Goal: Navigation & Orientation: Find specific page/section

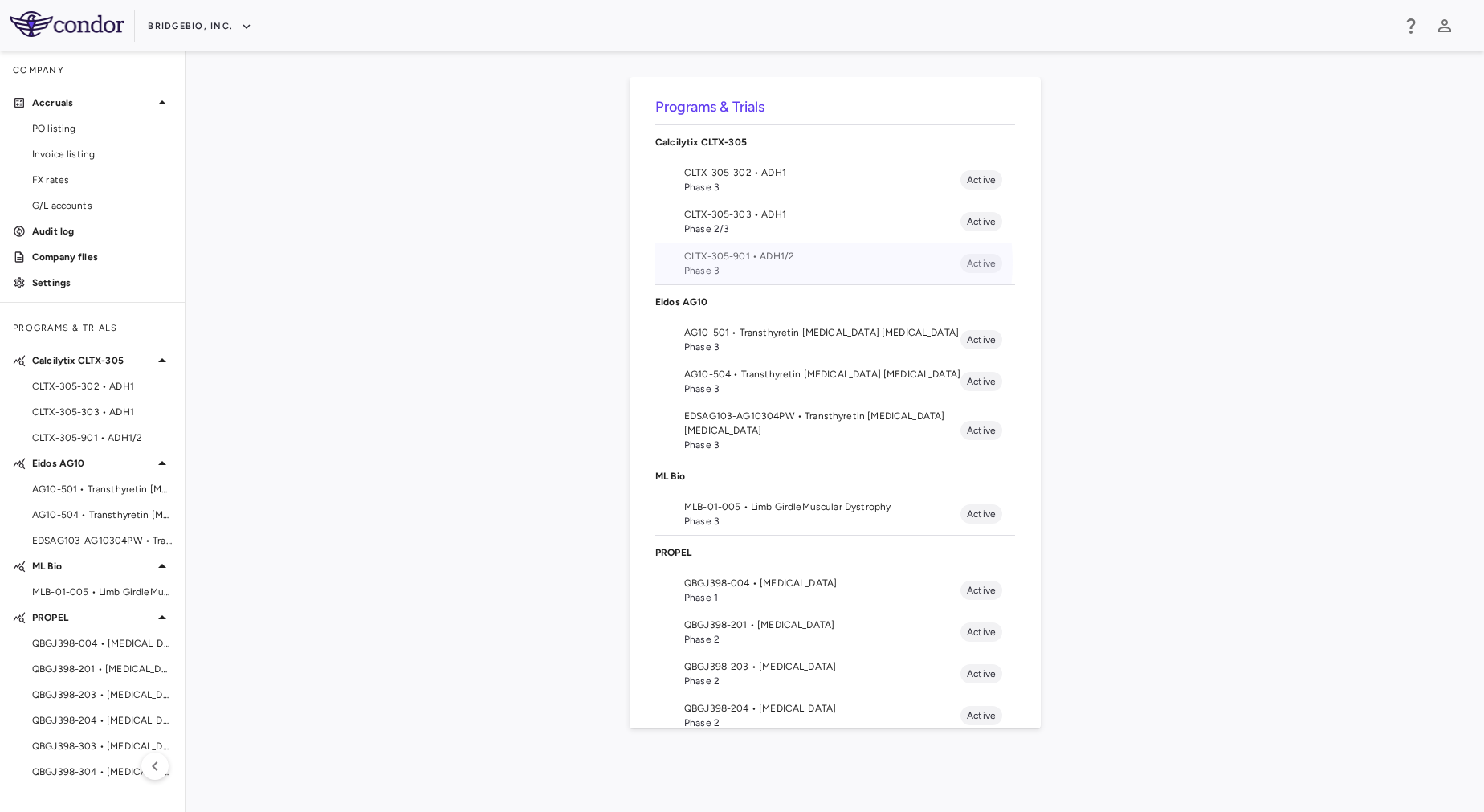
click at [833, 263] on span "CLTX-305-901 • ADH1/2" at bounding box center [822, 256] width 277 height 14
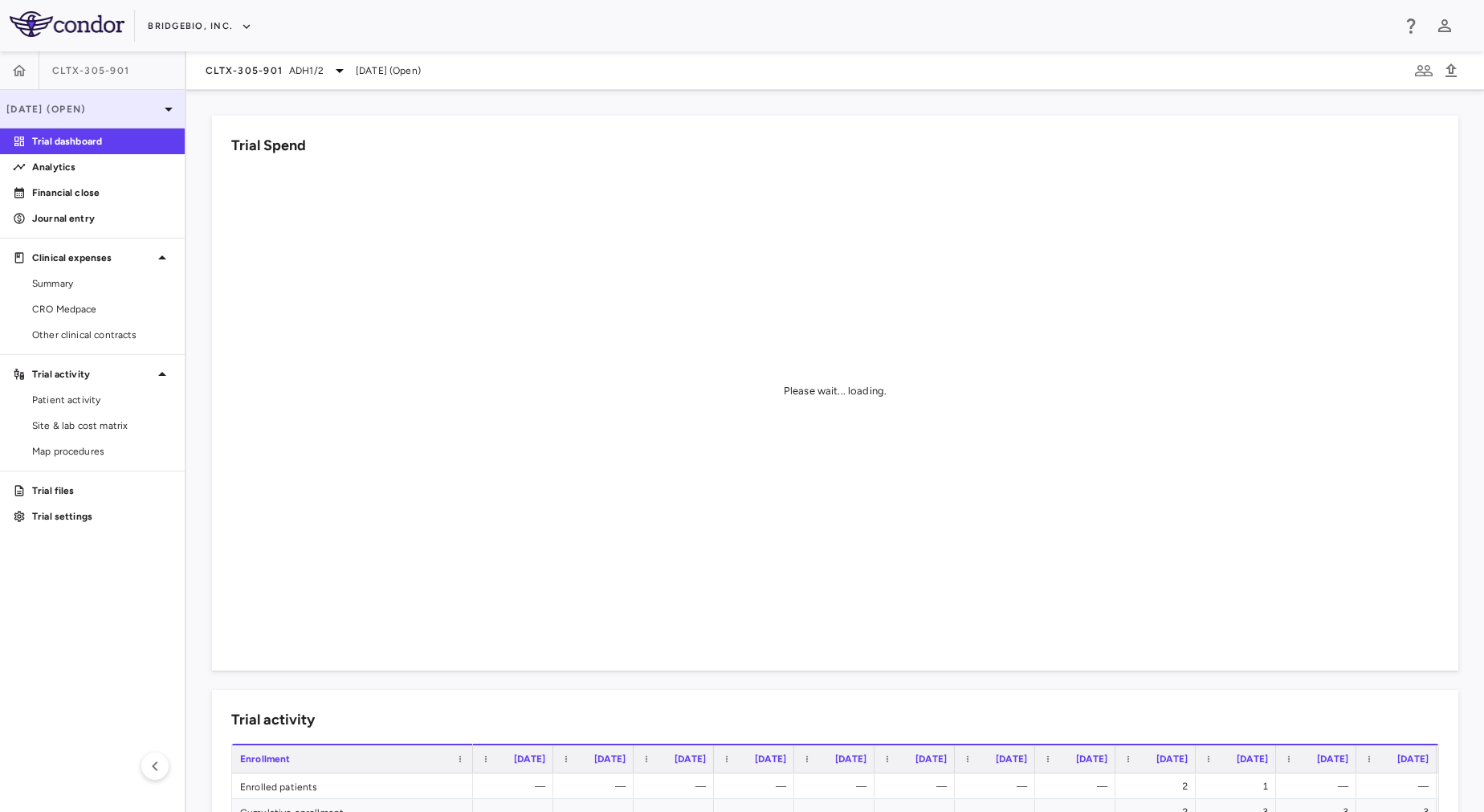
click at [121, 102] on p "Jun 2025 (Open)" at bounding box center [83, 108] width 152 height 14
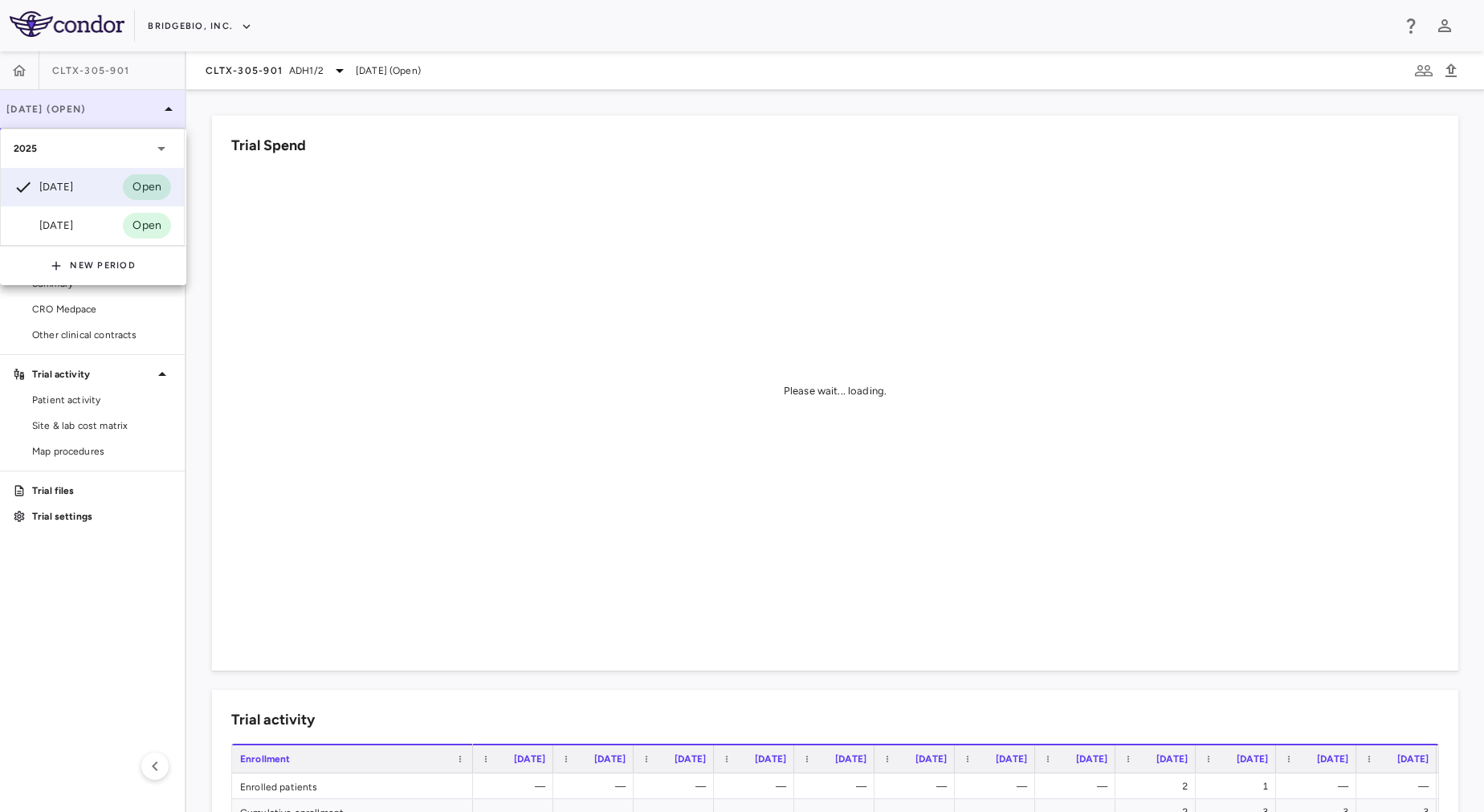
click at [121, 102] on div at bounding box center [742, 406] width 1484 height 812
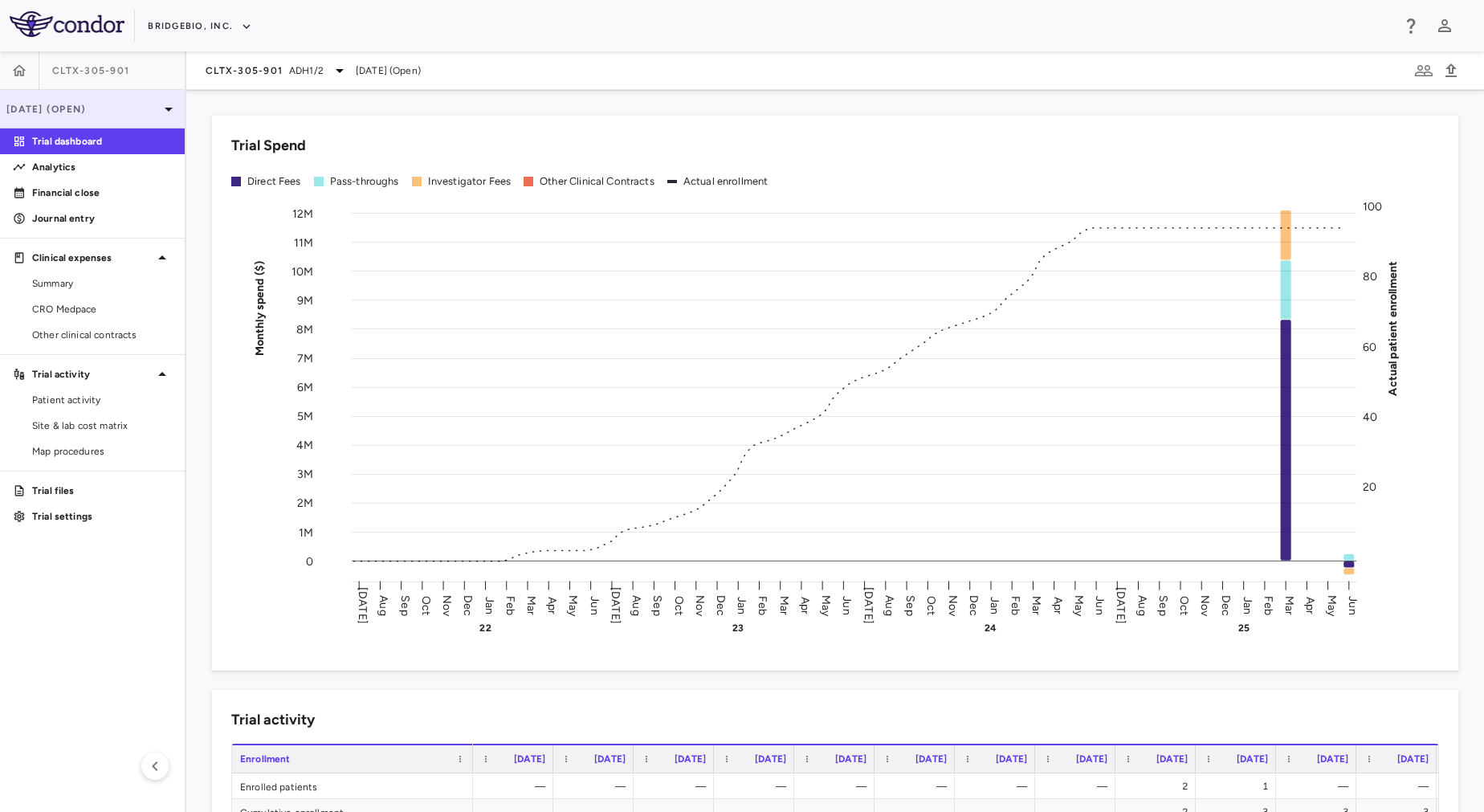
click at [132, 118] on div "Jun 2025 (Open)" at bounding box center [92, 109] width 184 height 39
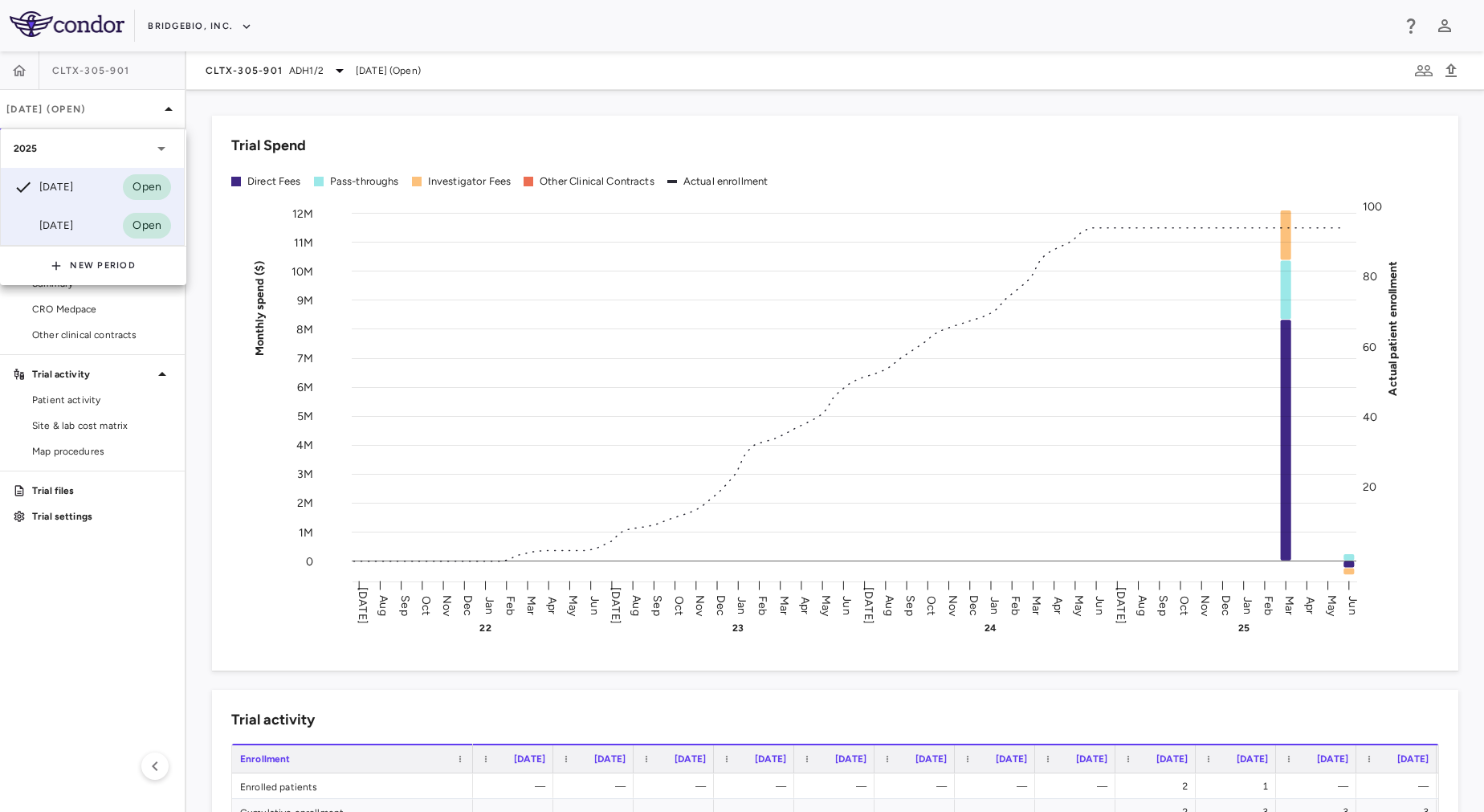
click at [122, 216] on div "Mar 2025 Open" at bounding box center [92, 225] width 184 height 39
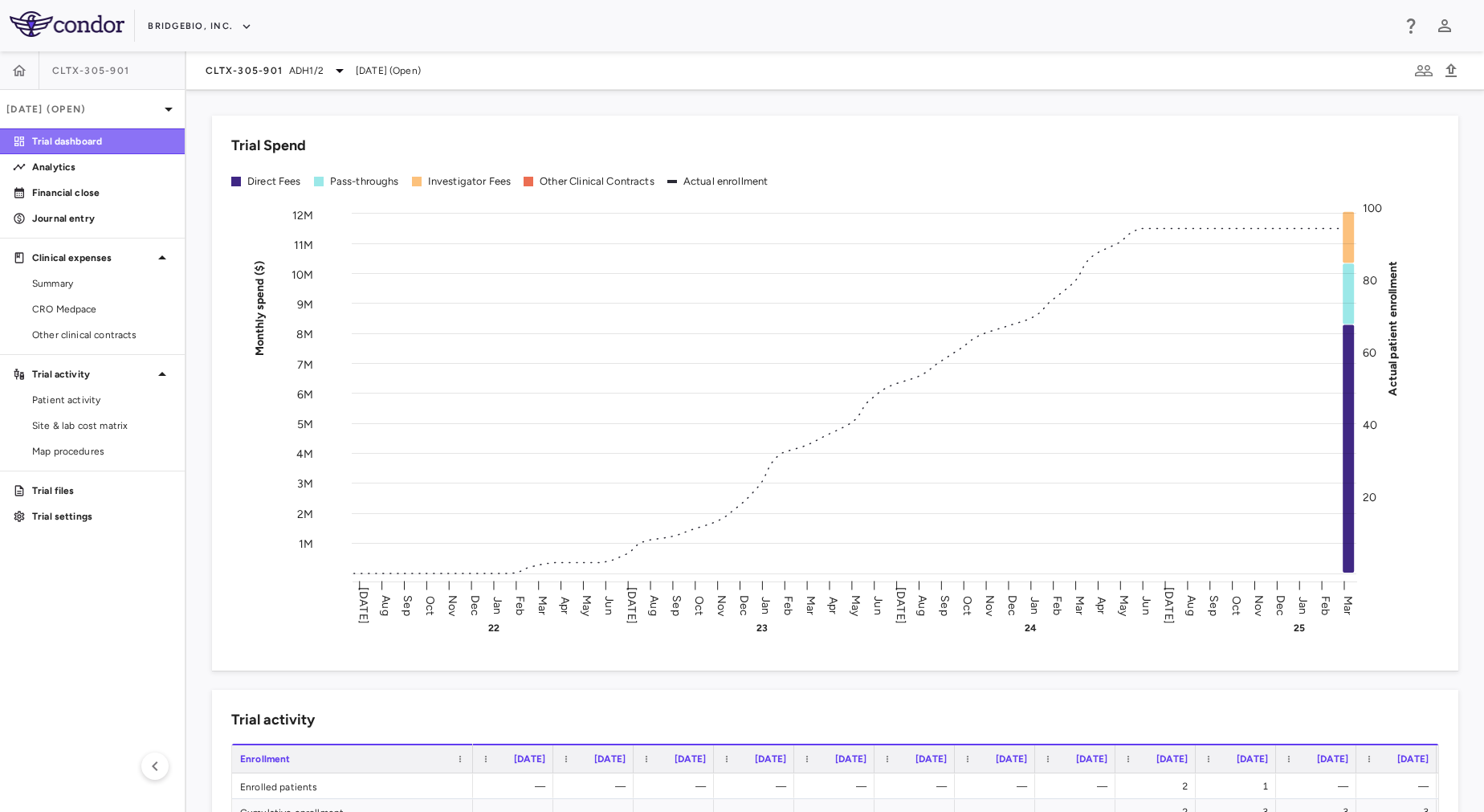
click at [85, 139] on p "Trial dashboard" at bounding box center [102, 141] width 140 height 14
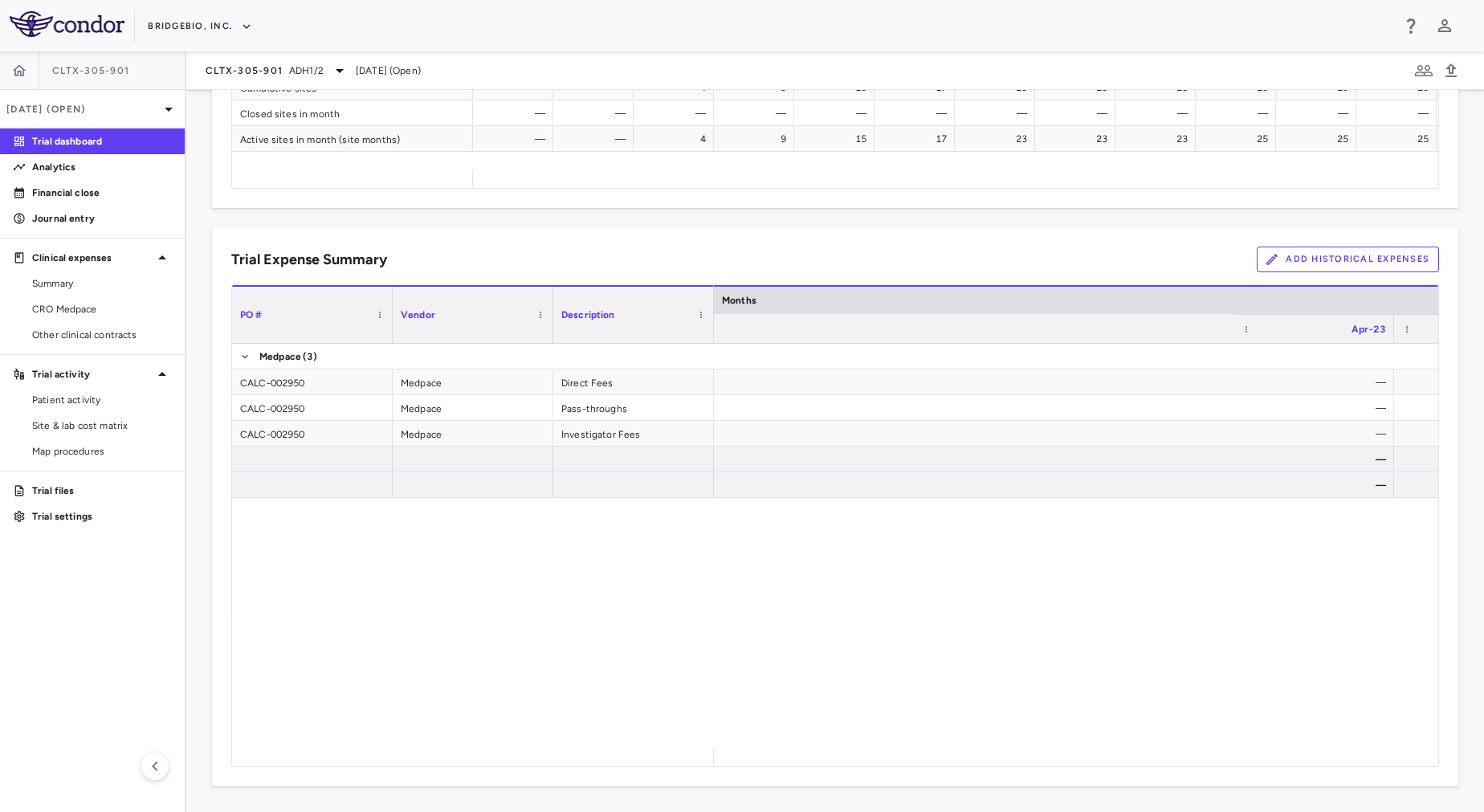
scroll to position [0, 5176]
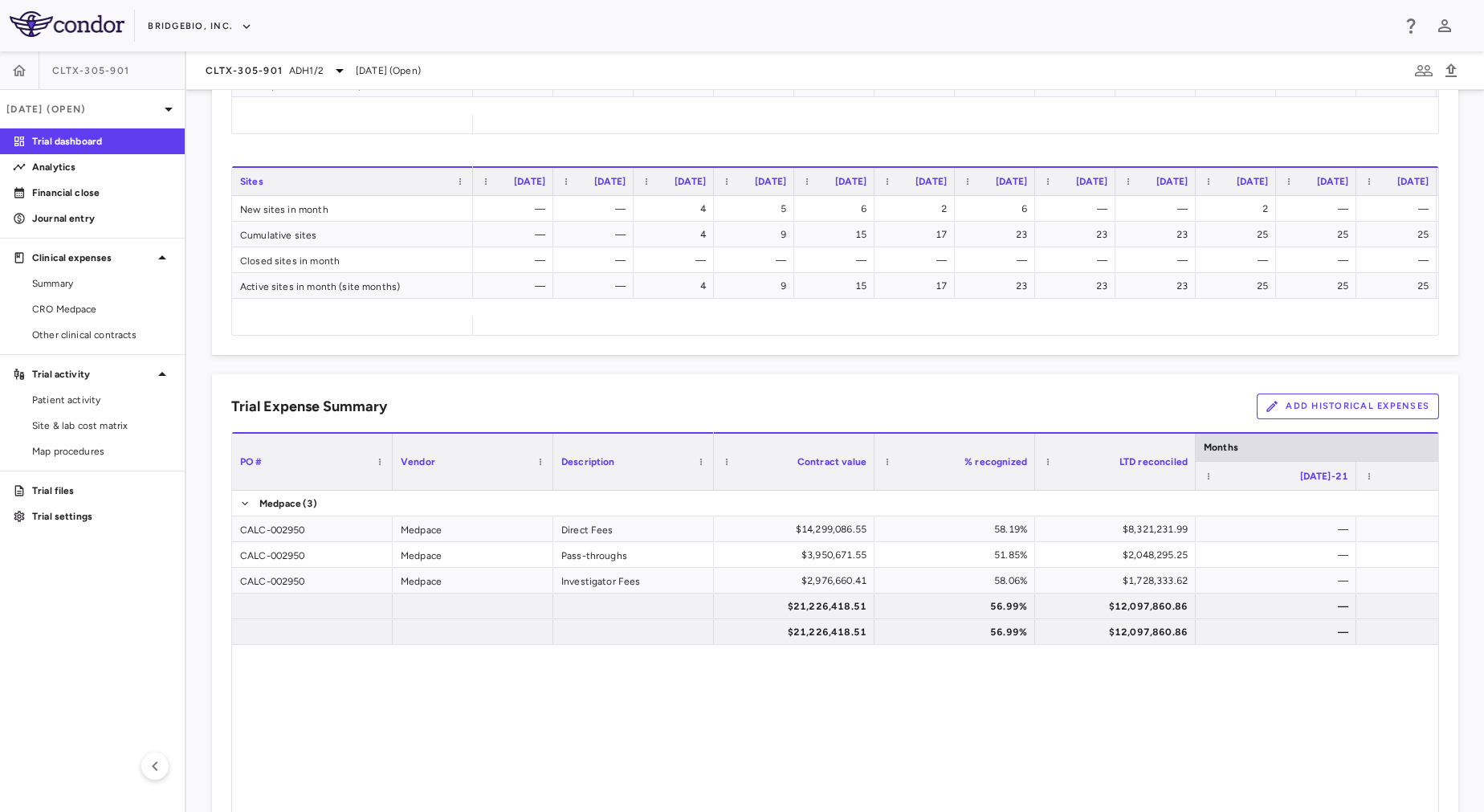
scroll to position [771, 0]
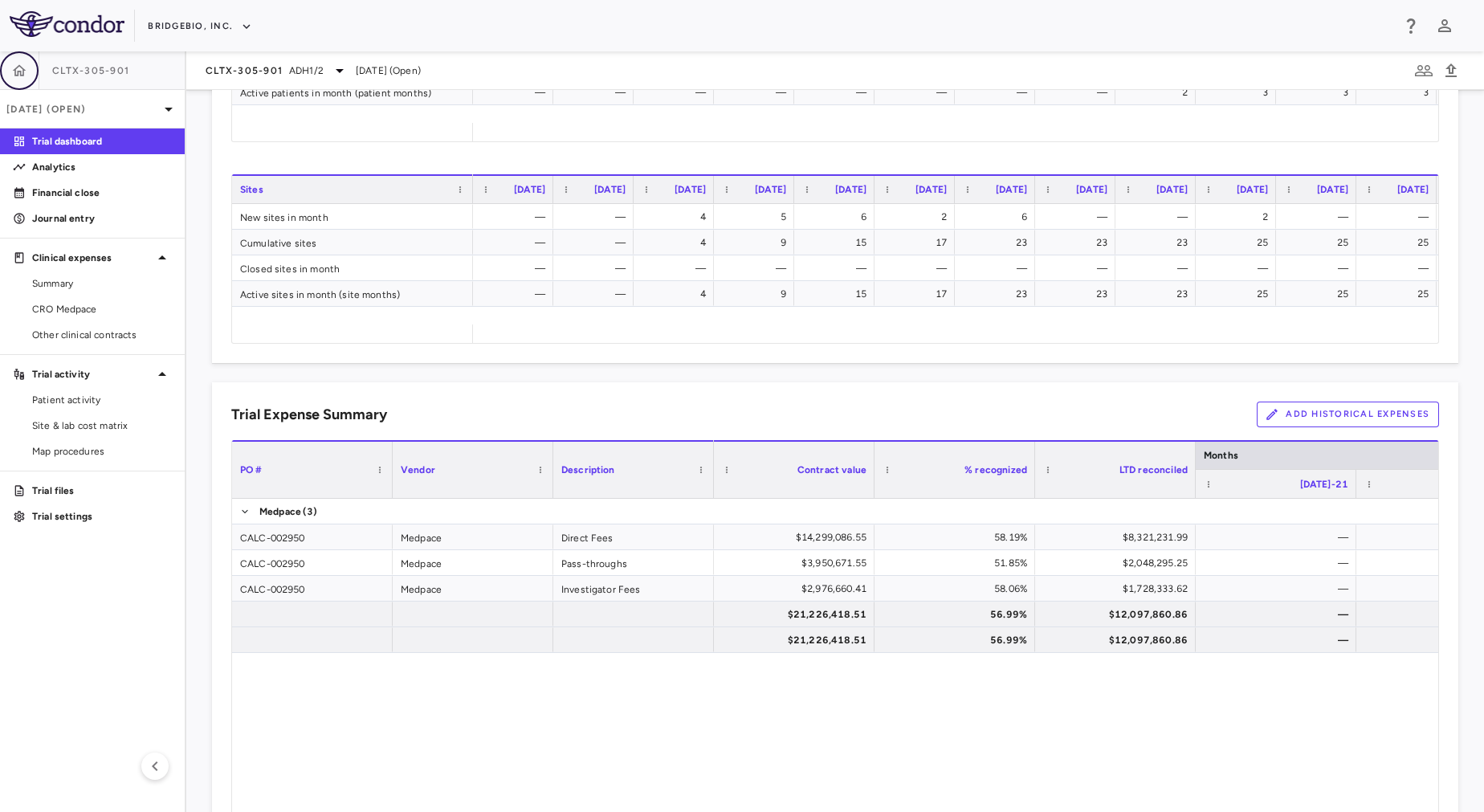
click at [17, 73] on icon "button" at bounding box center [19, 71] width 16 height 16
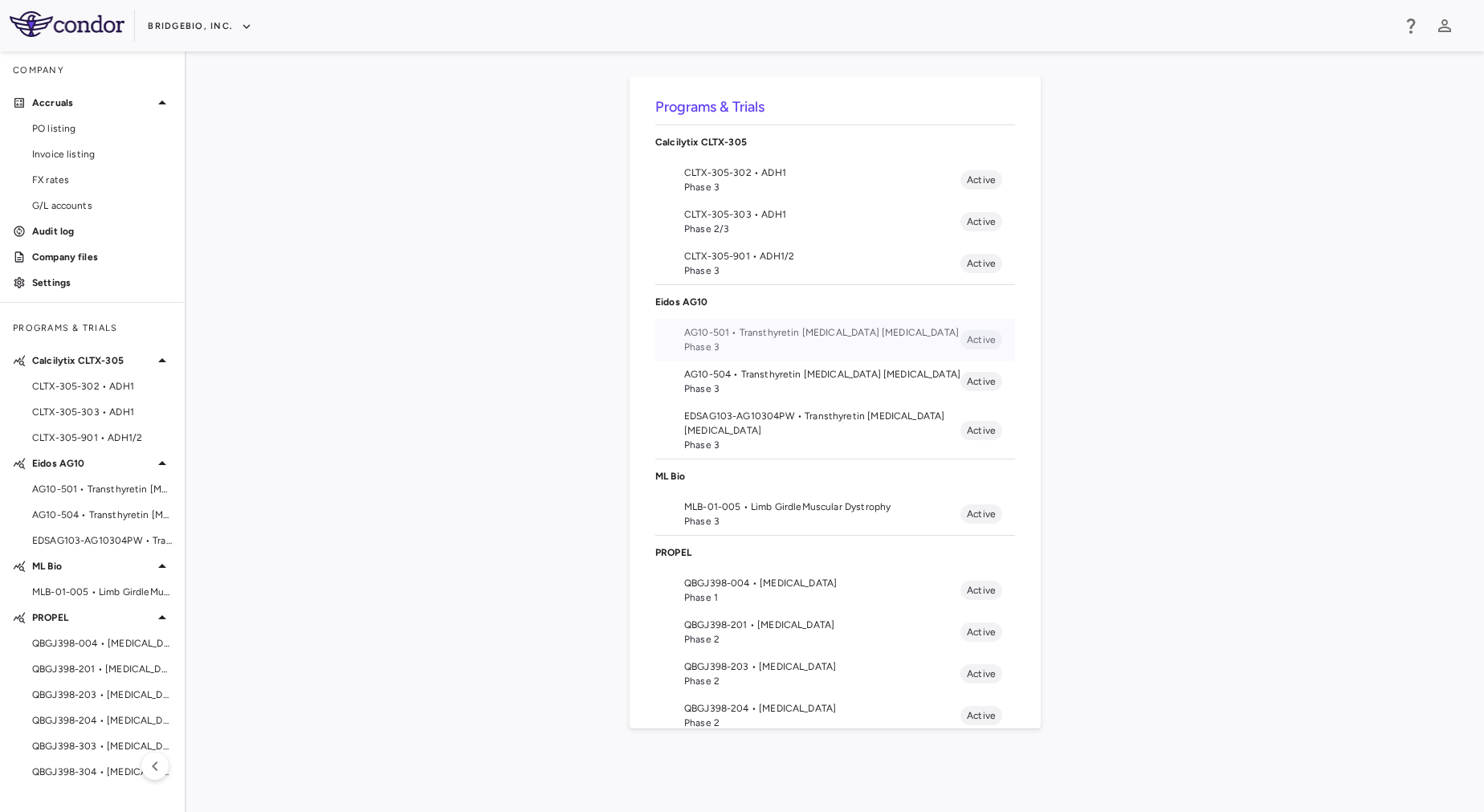
click at [852, 344] on span "Phase 3" at bounding box center [822, 346] width 277 height 14
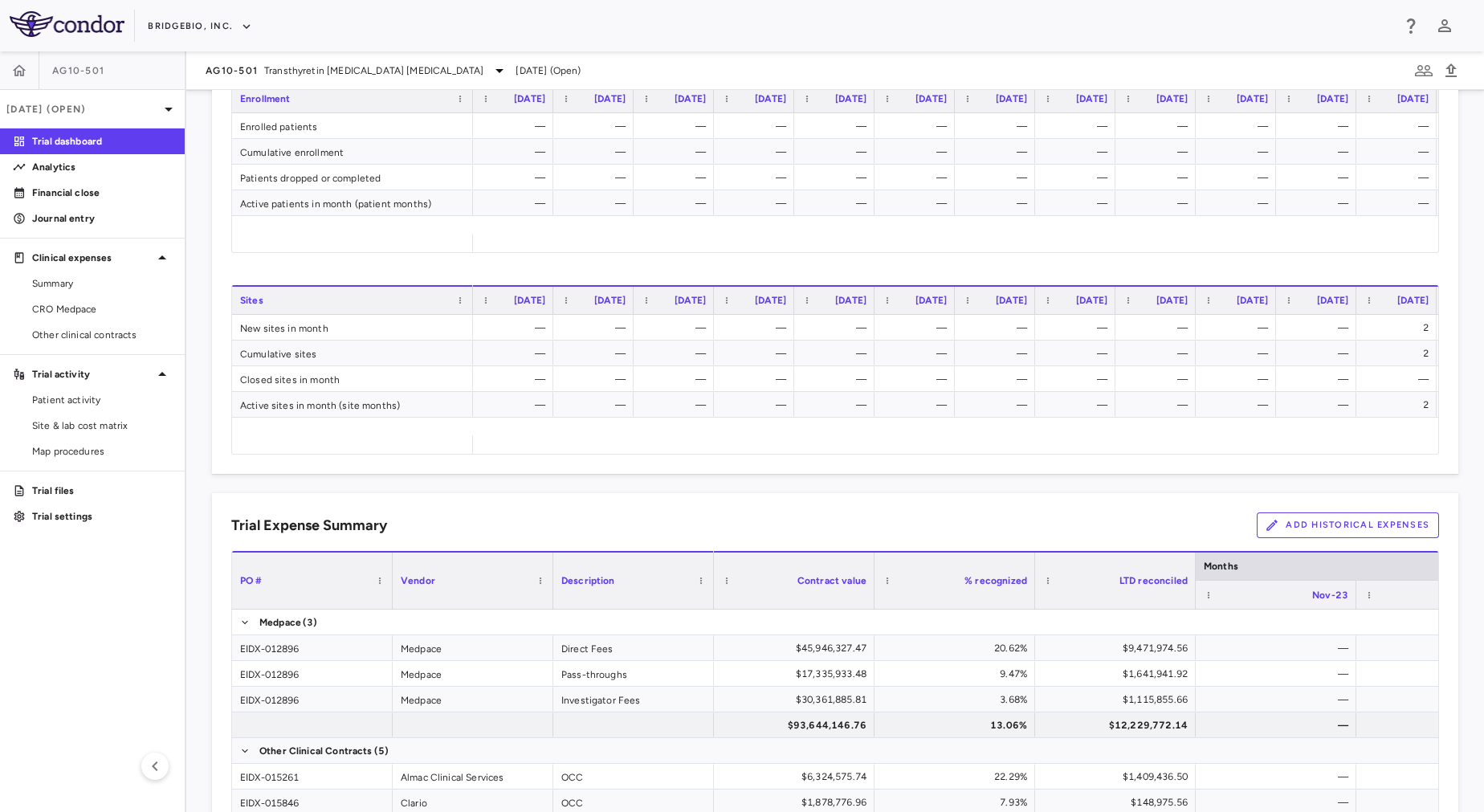
scroll to position [926, 0]
